Goal: Go to known website: Go to known website

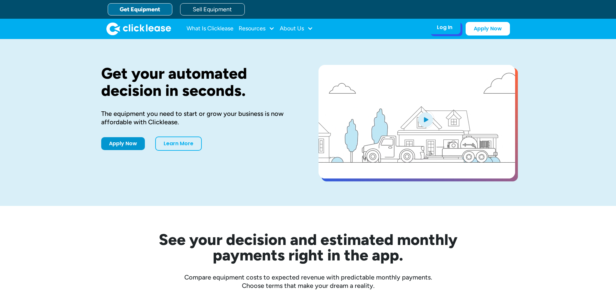
click at [444, 29] on div "Log In" at bounding box center [445, 27] width 16 height 6
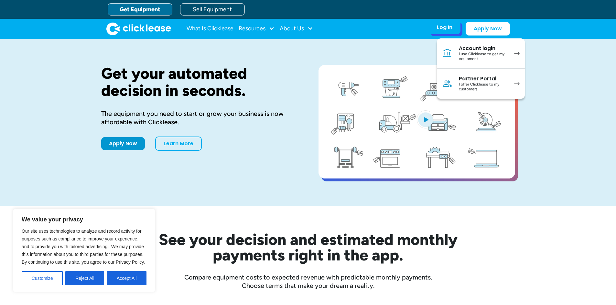
click at [467, 54] on div "I use Clicklease to get my equipment" at bounding box center [483, 57] width 49 height 10
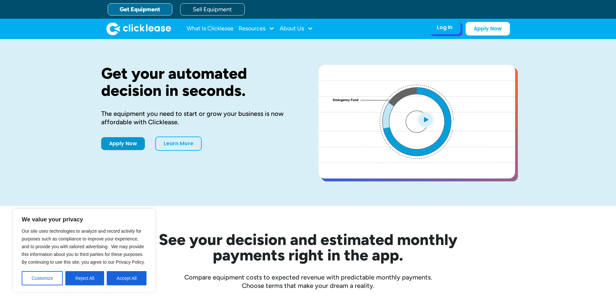
click at [444, 33] on div "Log In Account login I use Clicklease to get my equipment Partner Portal I offe…" at bounding box center [444, 28] width 32 height 14
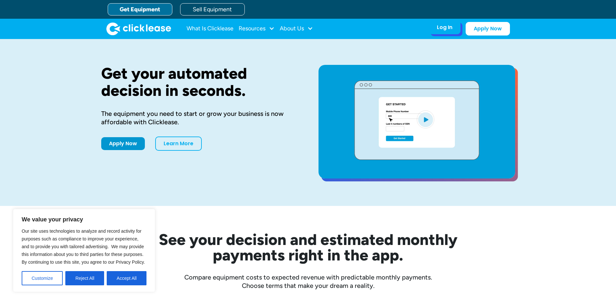
click at [452, 27] on div "Log In" at bounding box center [445, 27] width 16 height 6
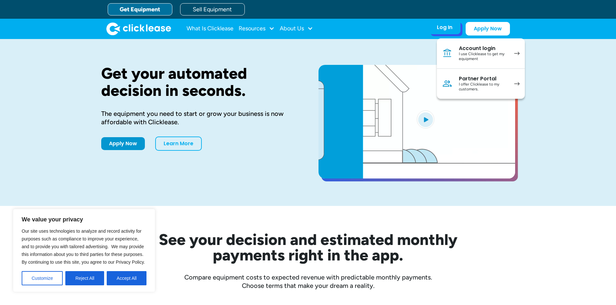
click at [466, 79] on div "Partner Portal" at bounding box center [483, 79] width 49 height 6
